Goal: Task Accomplishment & Management: Use online tool/utility

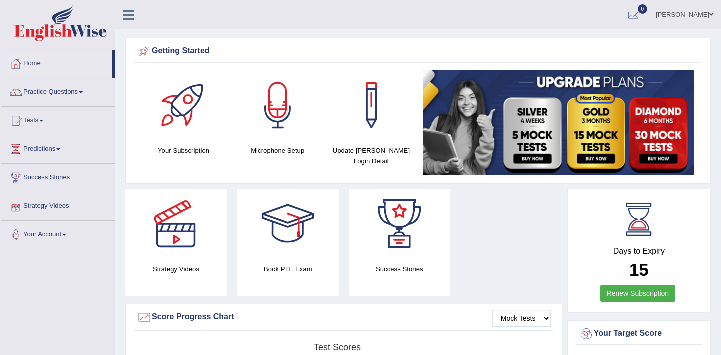
click at [44, 206] on link "Strategy Videos" at bounding box center [58, 204] width 114 height 25
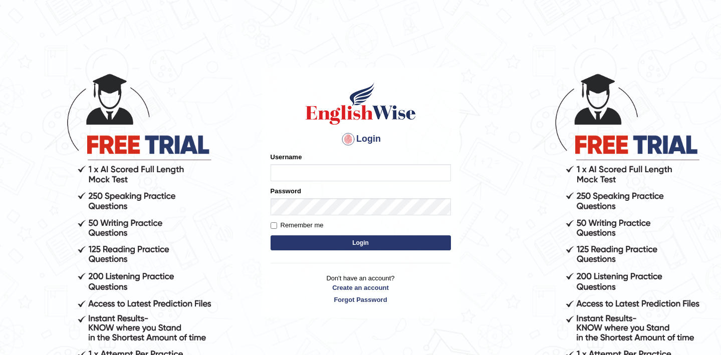
type input "dhruv_agarwal"
click at [350, 241] on button "Login" at bounding box center [360, 242] width 180 height 15
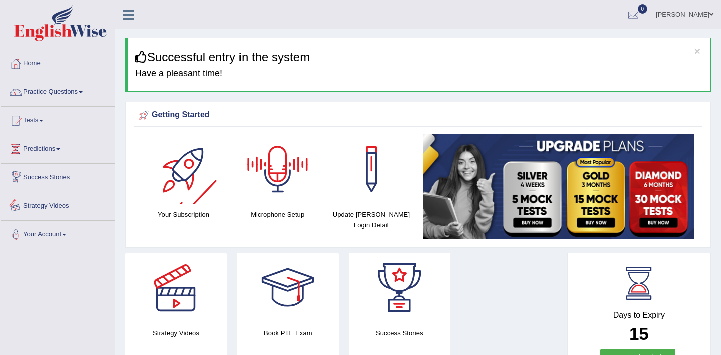
click at [61, 207] on link "Strategy Videos" at bounding box center [58, 204] width 114 height 25
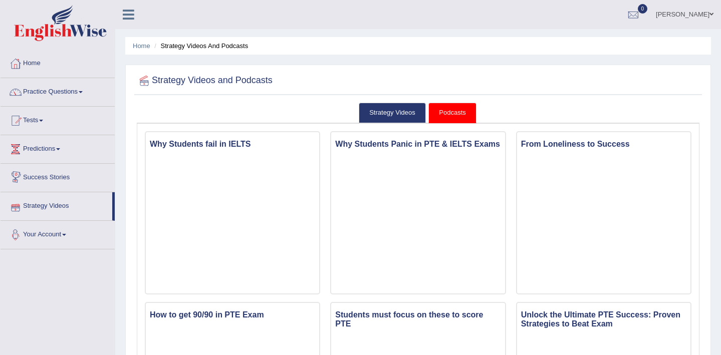
click at [58, 231] on link "Your Account" at bounding box center [58, 233] width 114 height 25
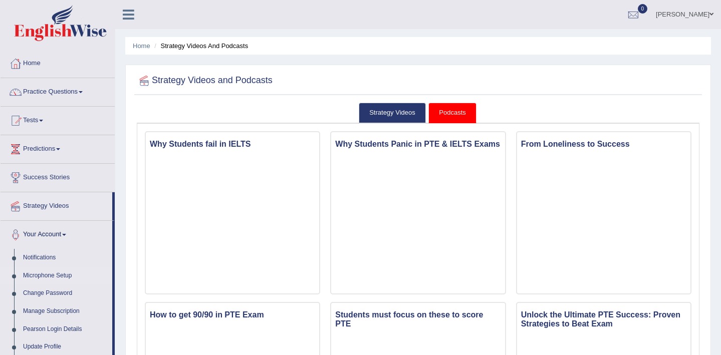
click at [46, 274] on link "Microphone Setup" at bounding box center [66, 276] width 94 height 18
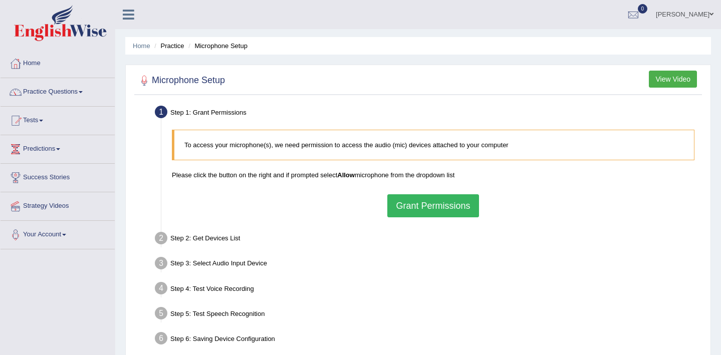
click at [434, 205] on button "Grant Permissions" at bounding box center [432, 205] width 91 height 23
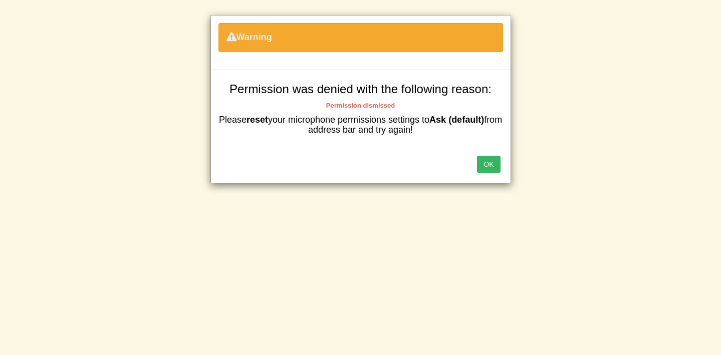
click at [489, 167] on button "OK" at bounding box center [488, 164] width 23 height 17
